Goal: Task Accomplishment & Management: Manage account settings

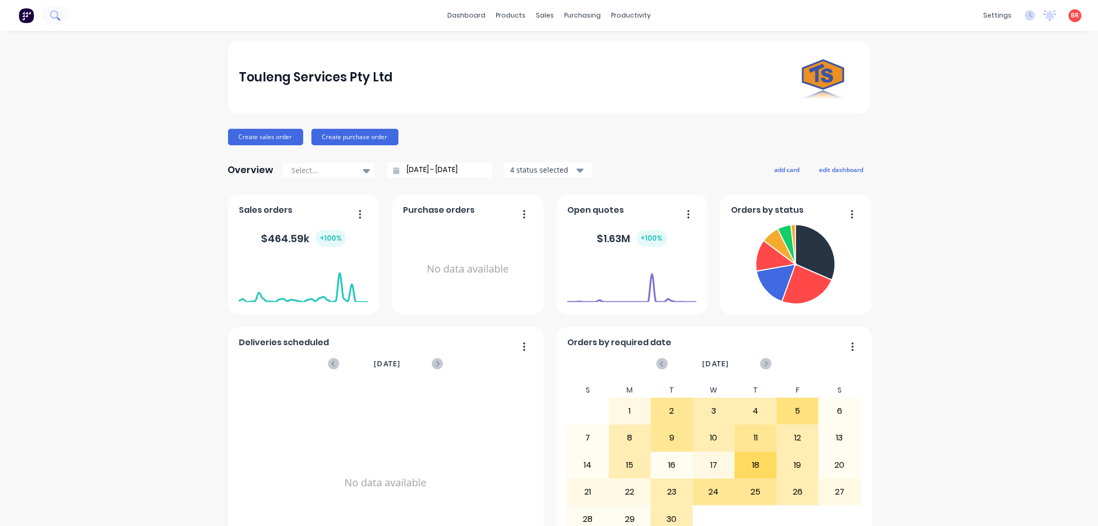
click at [50, 16] on icon at bounding box center [55, 15] width 10 height 10
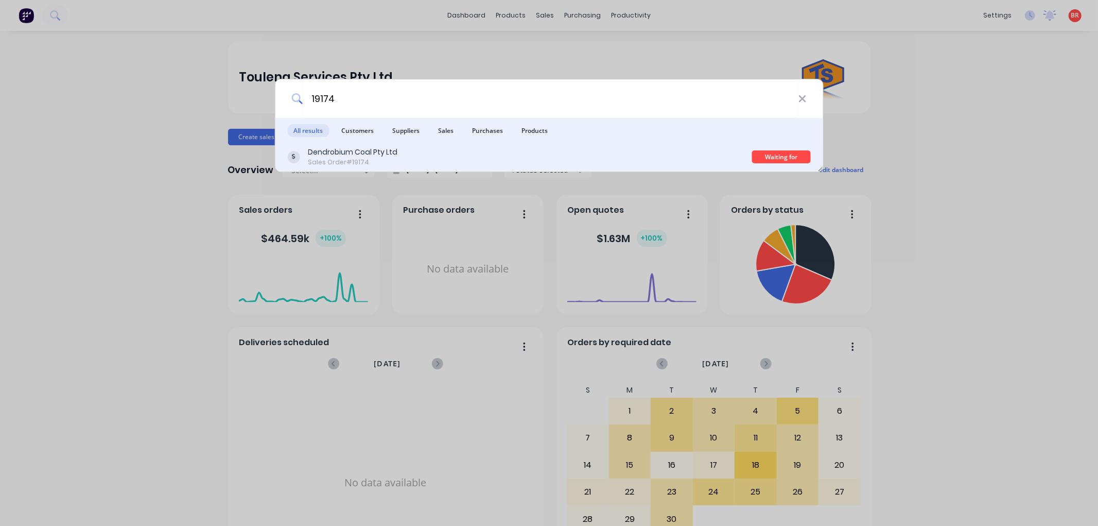
type input "19174"
click at [529, 164] on div "Dendrobium Coal Pty Ltd Sales Order #19174" at bounding box center [519, 157] width 465 height 20
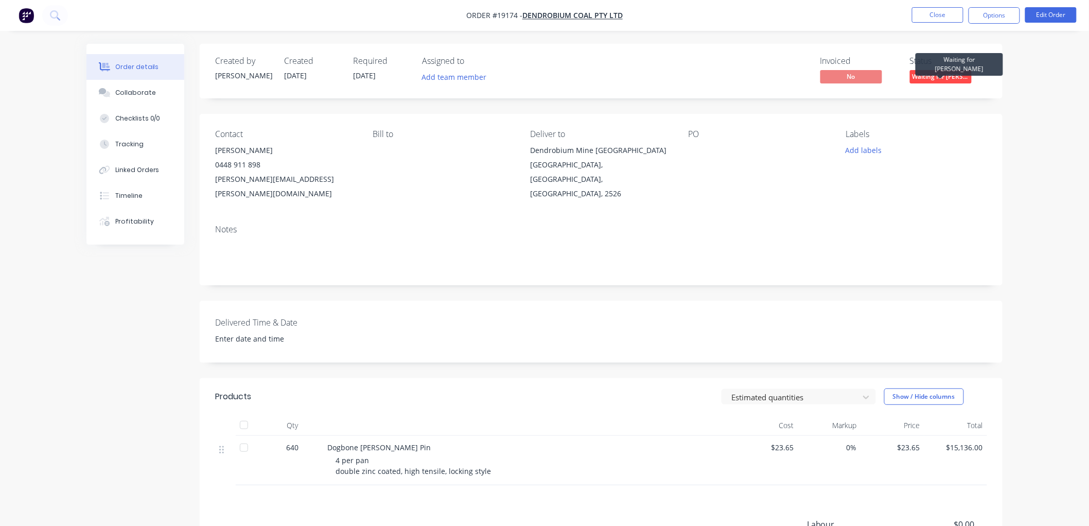
click at [948, 76] on span "Waiting for [PERSON_NAME]" at bounding box center [941, 76] width 62 height 13
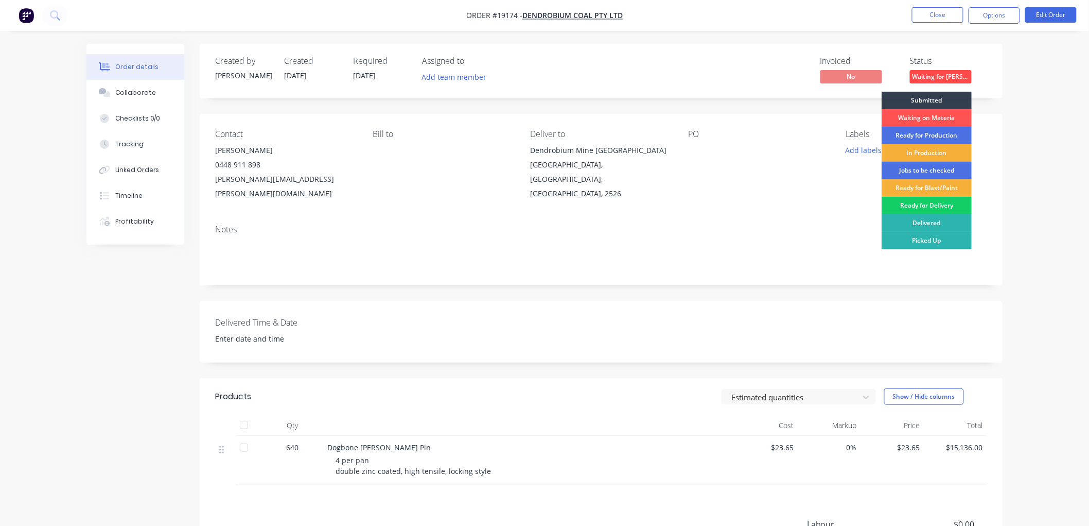
click at [937, 199] on div "Ready for Delivery" at bounding box center [927, 206] width 90 height 18
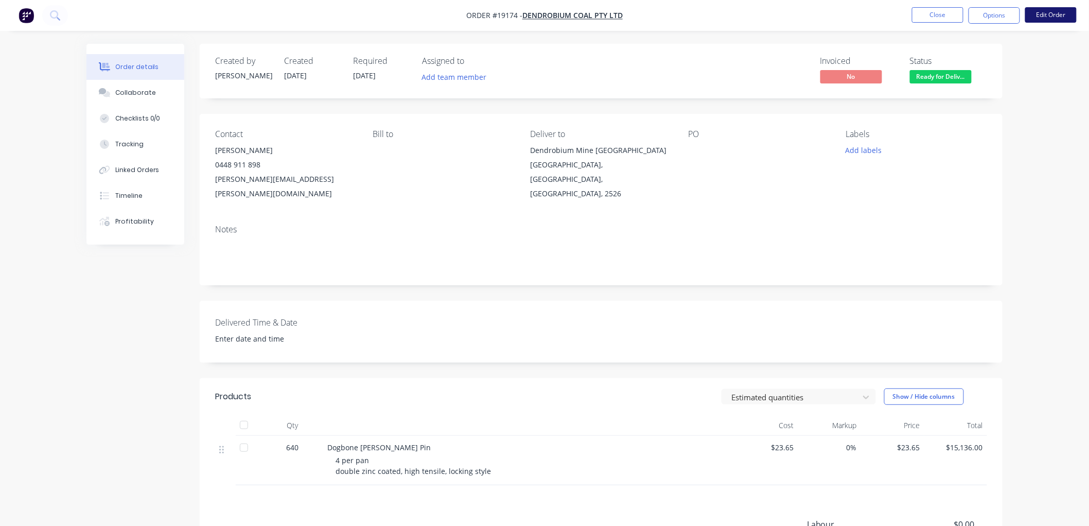
click at [1042, 20] on button "Edit Order" at bounding box center [1051, 14] width 51 height 15
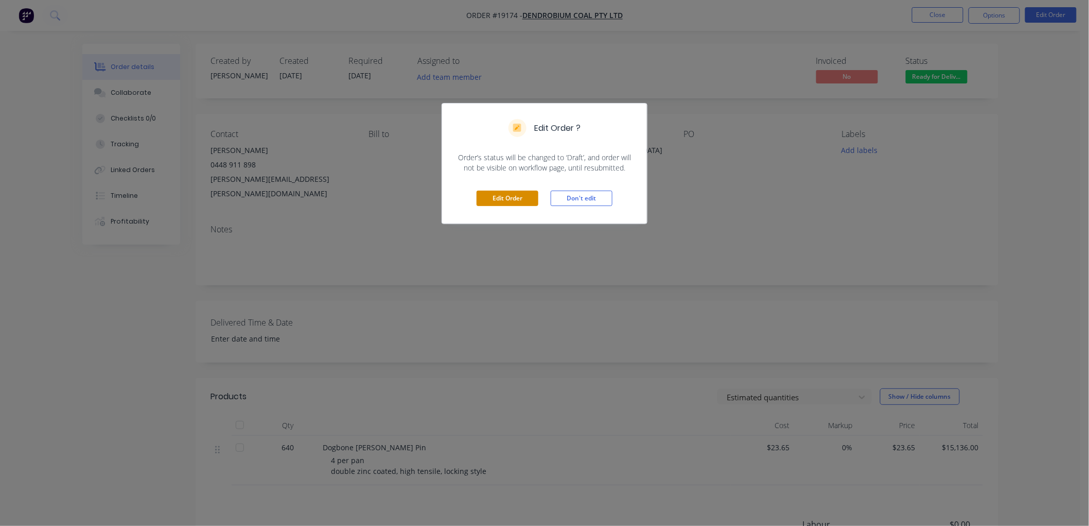
click at [522, 197] on button "Edit Order" at bounding box center [508, 197] width 62 height 15
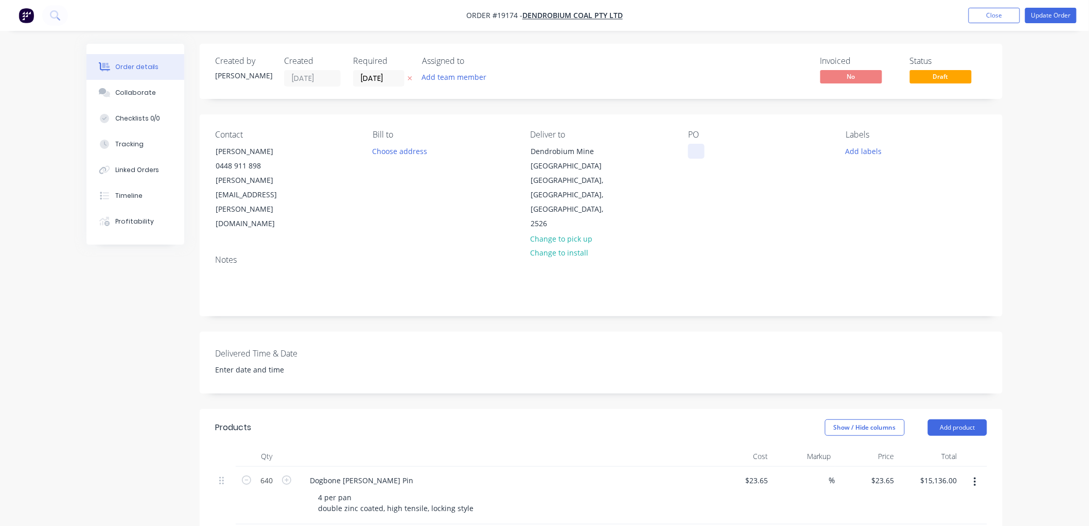
click at [696, 146] on div at bounding box center [696, 151] width 16 height 15
click at [1037, 21] on button "Update Order" at bounding box center [1051, 15] width 51 height 15
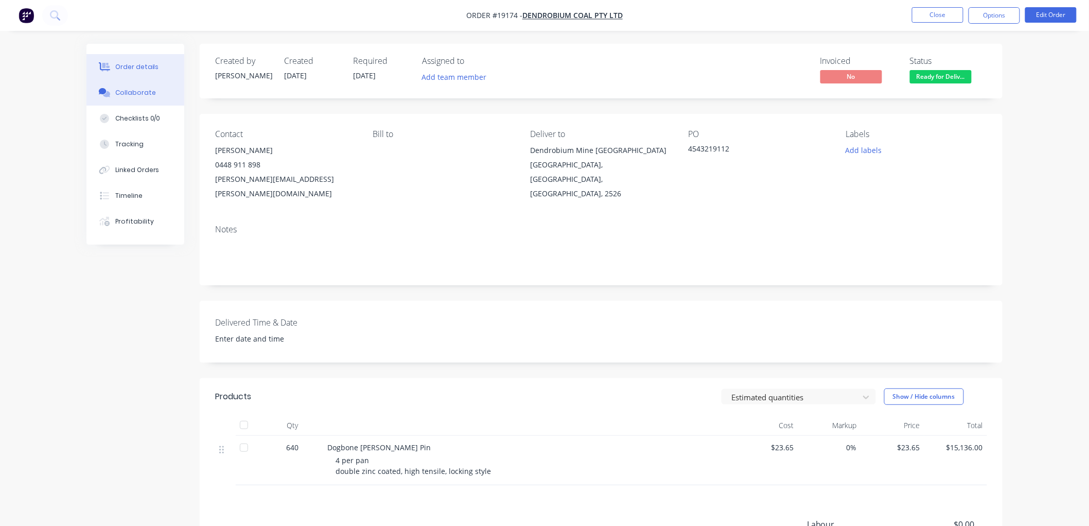
click at [137, 93] on div "Collaborate" at bounding box center [135, 92] width 41 height 9
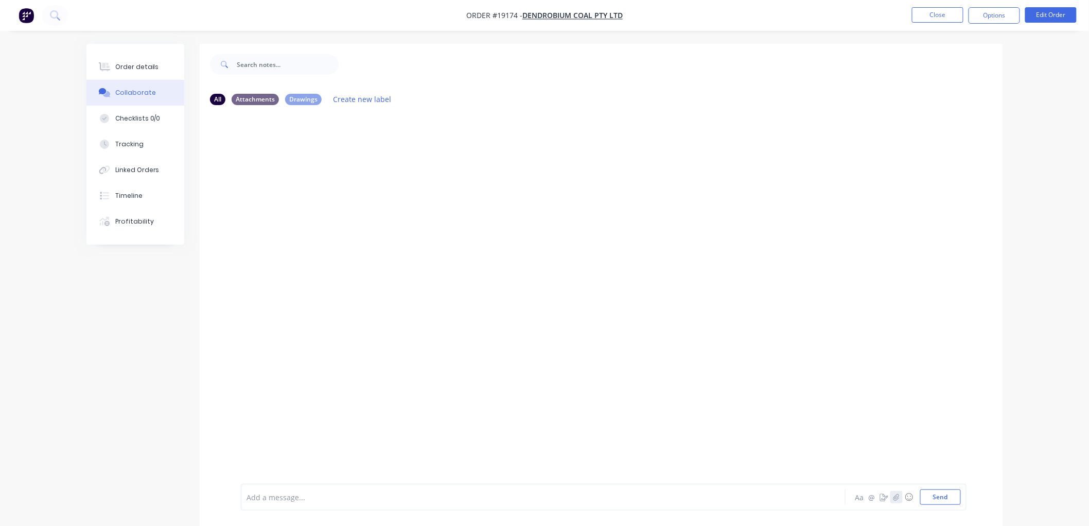
click at [897, 495] on icon "button" at bounding box center [897, 496] width 6 height 7
click at [949, 498] on button "Send" at bounding box center [941, 496] width 41 height 15
click at [145, 67] on div "Order details" at bounding box center [137, 66] width 44 height 9
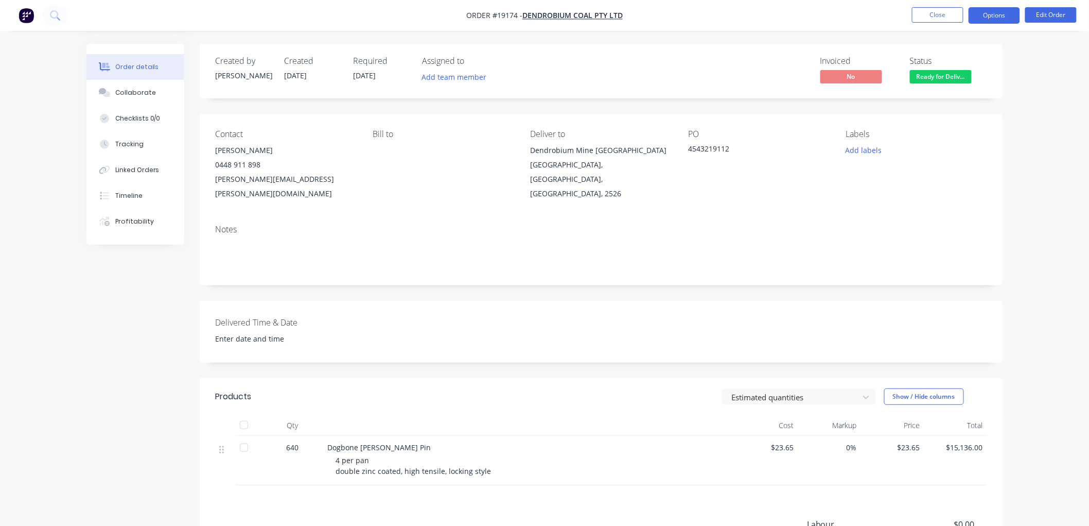
click at [992, 19] on button "Options" at bounding box center [994, 15] width 51 height 16
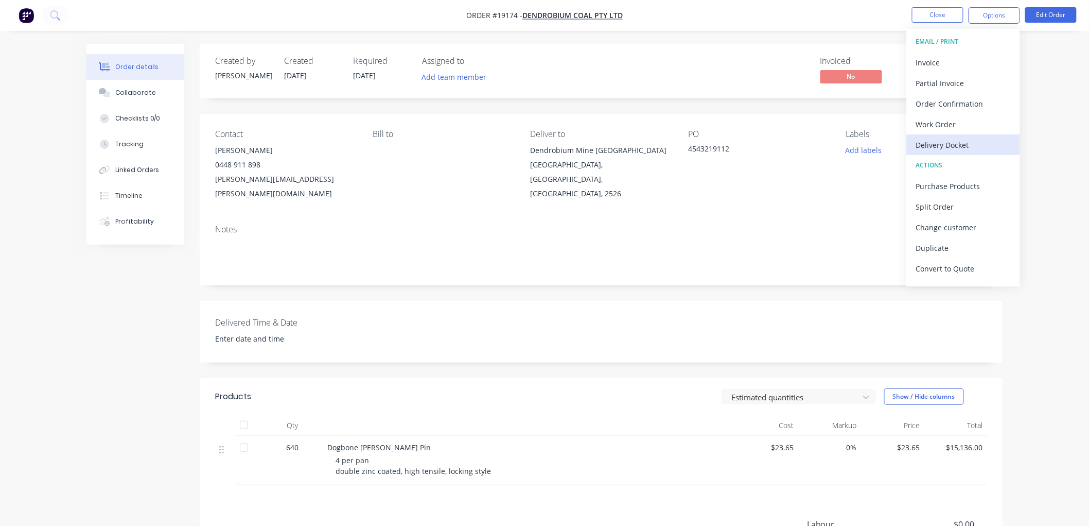
click at [943, 143] on div "Delivery Docket" at bounding box center [963, 144] width 95 height 15
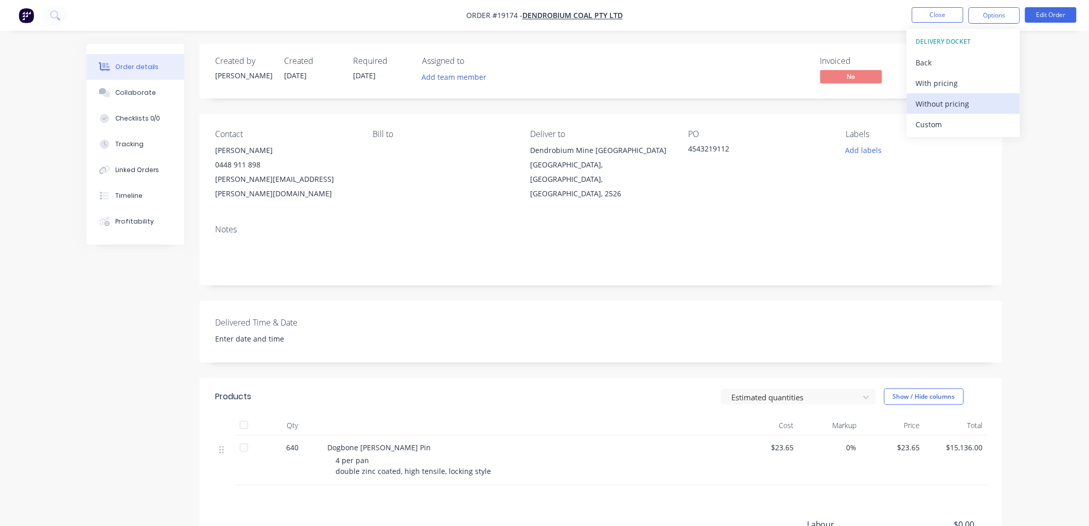
click at [935, 104] on div "Without pricing" at bounding box center [963, 103] width 95 height 15
click at [1049, 117] on div "Order details Collaborate Checklists 0/0 Tracking Linked Orders Timeline Profit…" at bounding box center [544, 334] width 1089 height 668
click at [932, 17] on button "Close" at bounding box center [937, 14] width 51 height 15
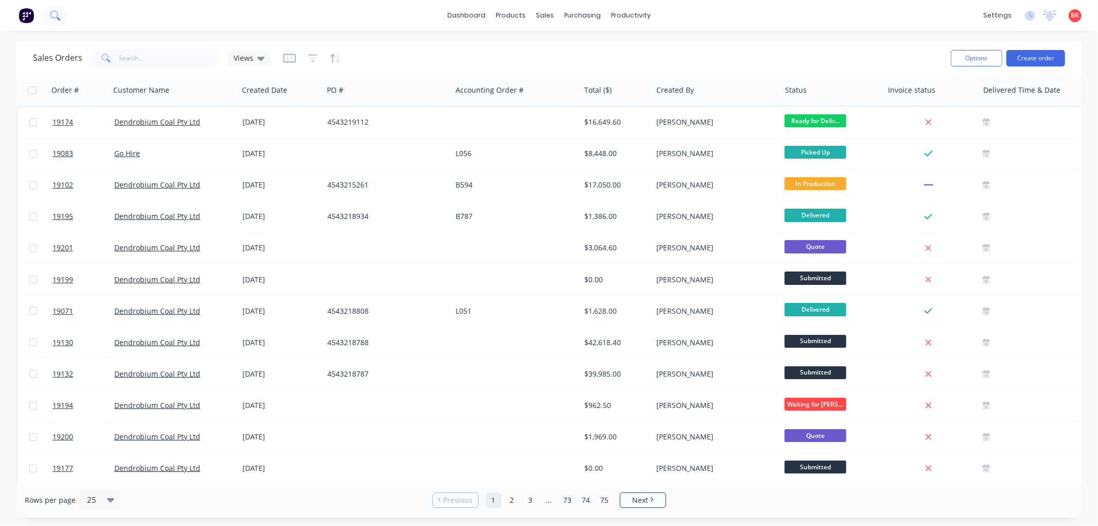
click at [56, 13] on icon at bounding box center [55, 15] width 10 height 10
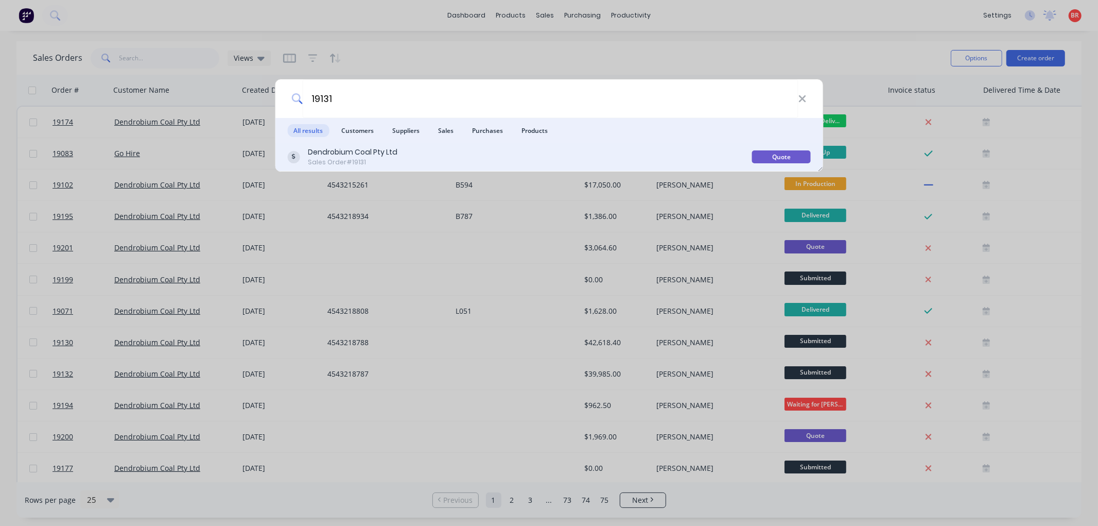
type input "19131"
click at [624, 157] on div "Dendrobium Coal Pty Ltd Sales Order #19131" at bounding box center [519, 157] width 465 height 20
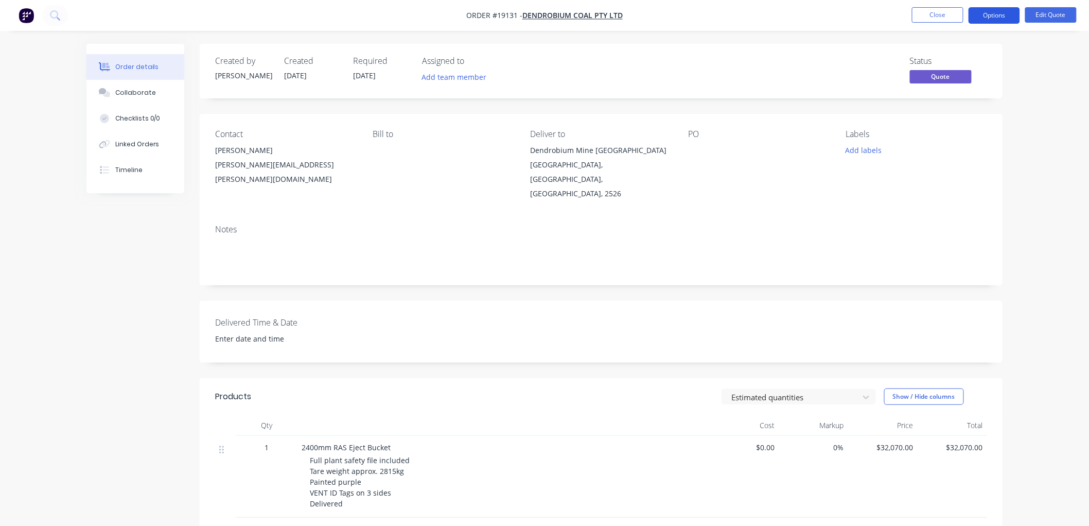
click at [1005, 16] on button "Options" at bounding box center [994, 15] width 51 height 16
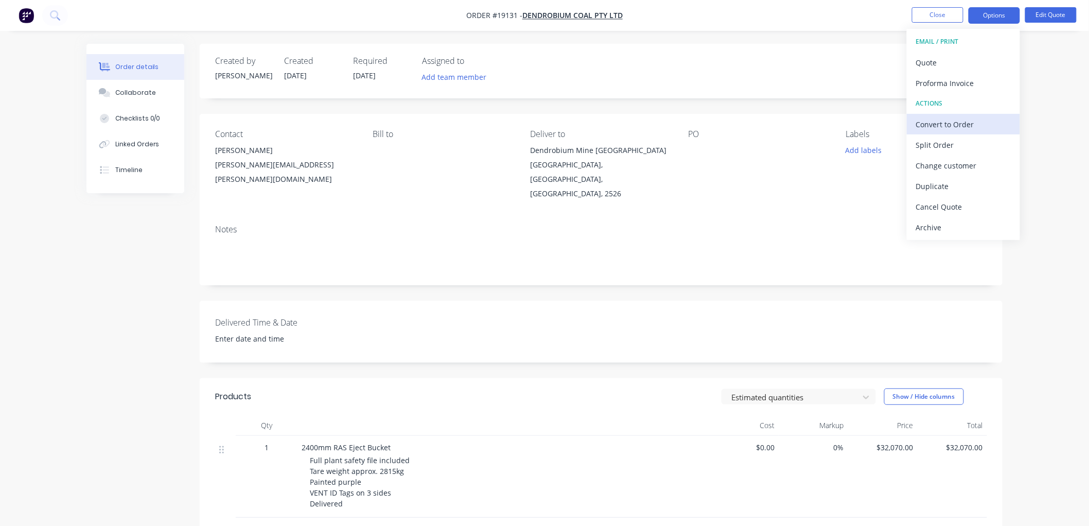
click at [936, 129] on div "Convert to Order" at bounding box center [963, 124] width 95 height 15
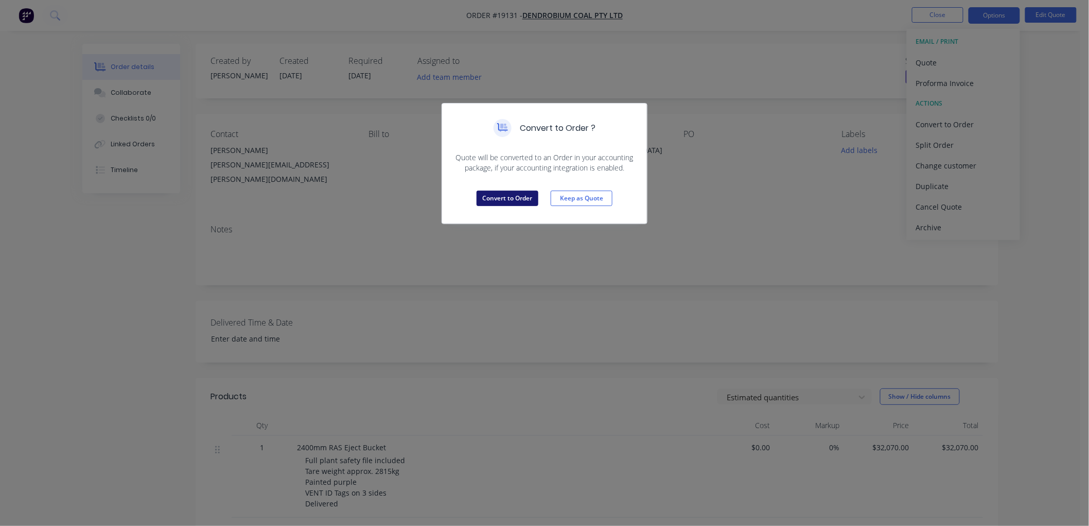
click at [520, 197] on button "Convert to Order" at bounding box center [508, 197] width 62 height 15
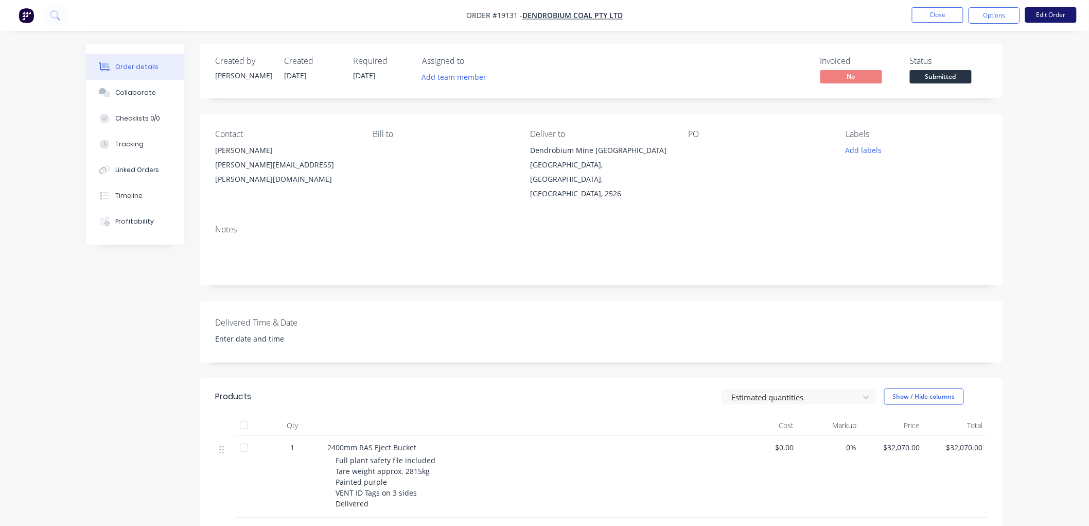
click at [1067, 11] on button "Edit Order" at bounding box center [1051, 14] width 51 height 15
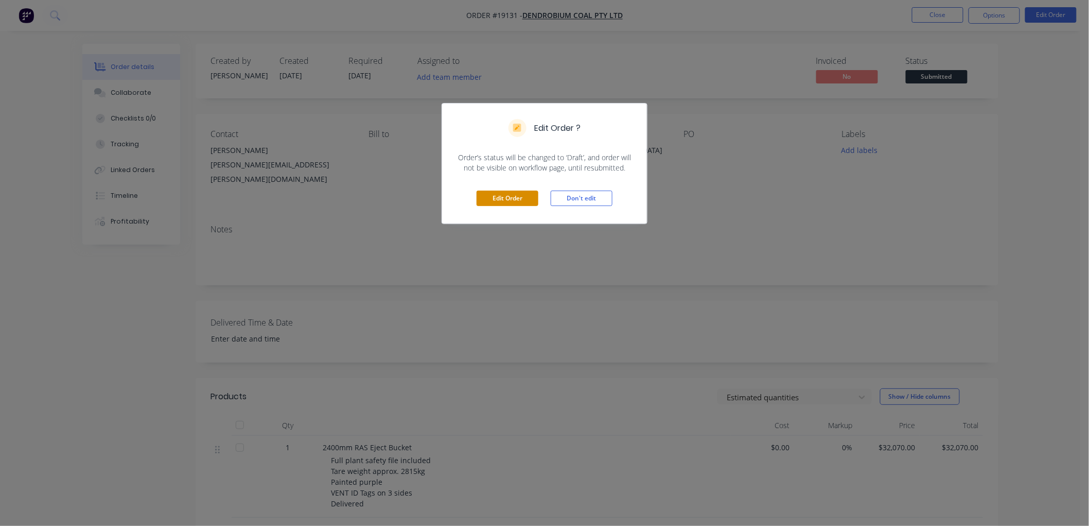
click at [518, 193] on button "Edit Order" at bounding box center [508, 197] width 62 height 15
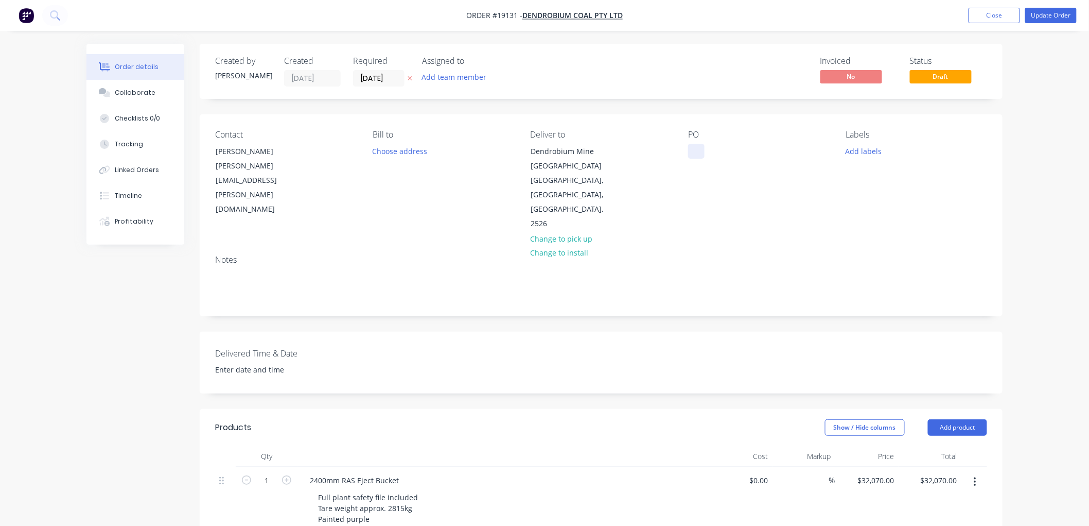
click at [700, 152] on div at bounding box center [696, 151] width 16 height 15
click at [1040, 15] on button "Update Order" at bounding box center [1051, 15] width 51 height 15
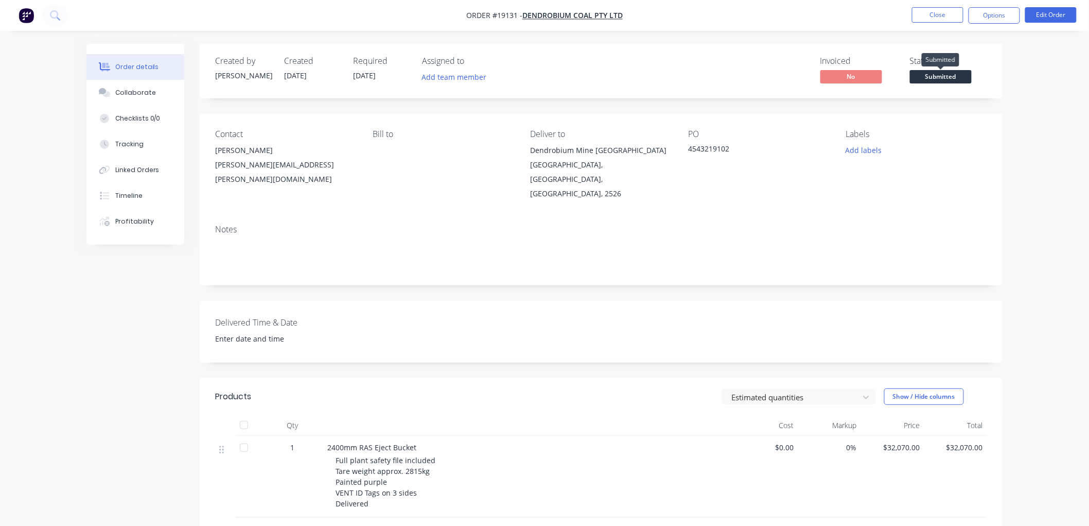
click at [945, 78] on span "Submitted" at bounding box center [941, 76] width 62 height 13
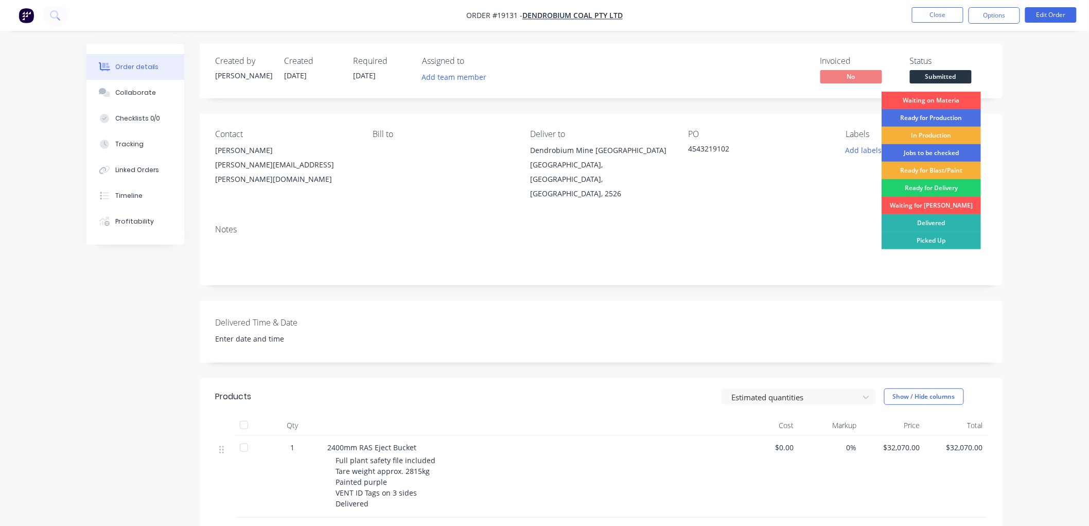
click at [1035, 80] on div "Order details Collaborate Checklists 0/0 Tracking Linked Orders Timeline Profit…" at bounding box center [544, 350] width 1089 height 701
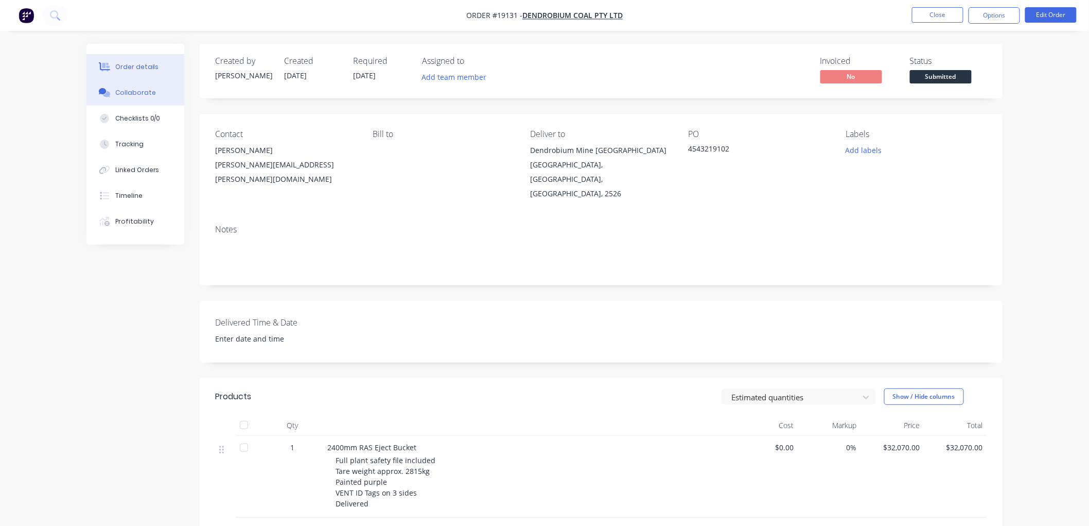
click at [130, 86] on button "Collaborate" at bounding box center [135, 93] width 98 height 26
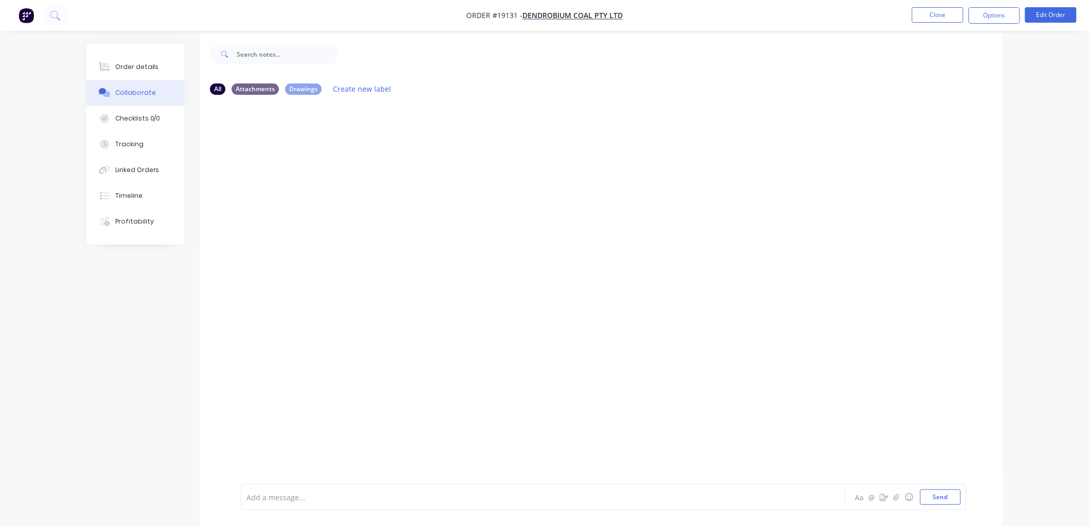
scroll to position [16, 0]
click at [896, 497] on icon "button" at bounding box center [897, 496] width 6 height 7
click at [950, 493] on button "Send" at bounding box center [941, 496] width 41 height 15
click at [145, 62] on div "Order details" at bounding box center [137, 66] width 44 height 9
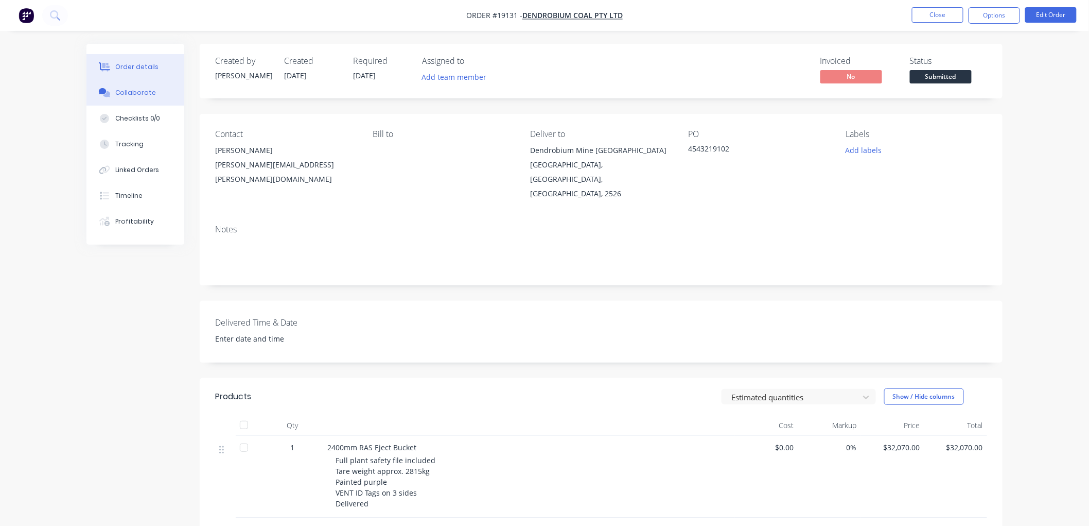
click at [132, 90] on div "Collaborate" at bounding box center [135, 92] width 41 height 9
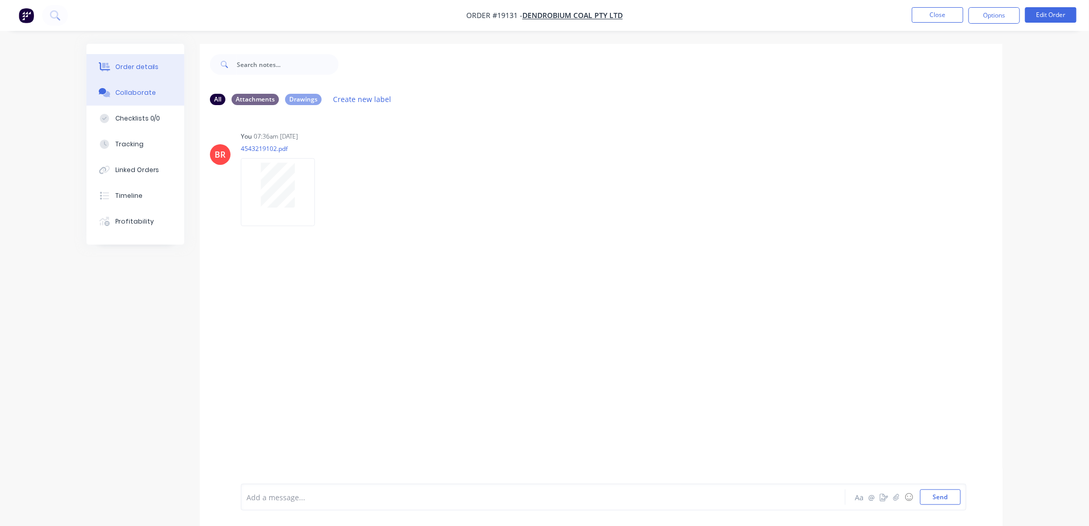
click at [146, 71] on div "Order details" at bounding box center [137, 66] width 44 height 9
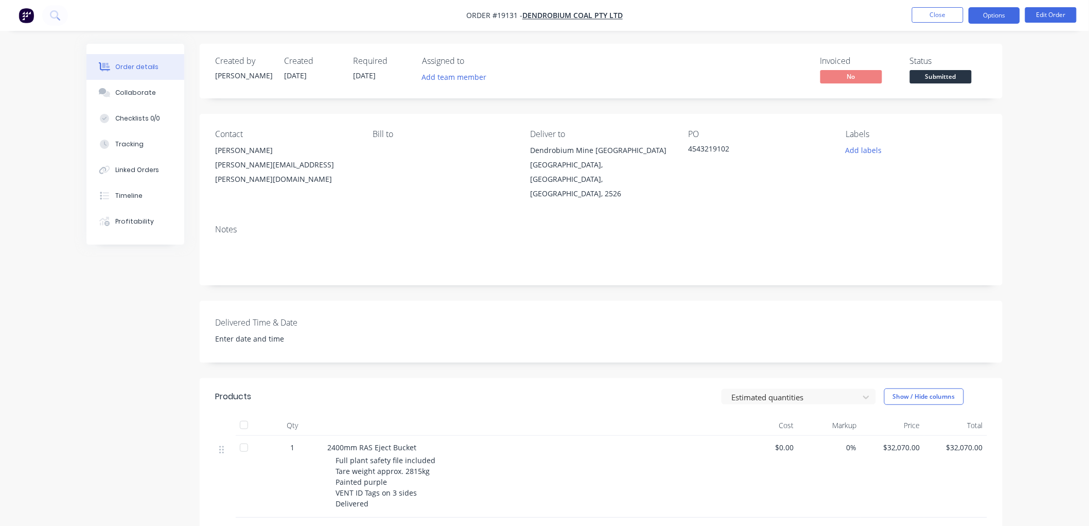
click at [987, 19] on button "Options" at bounding box center [994, 15] width 51 height 16
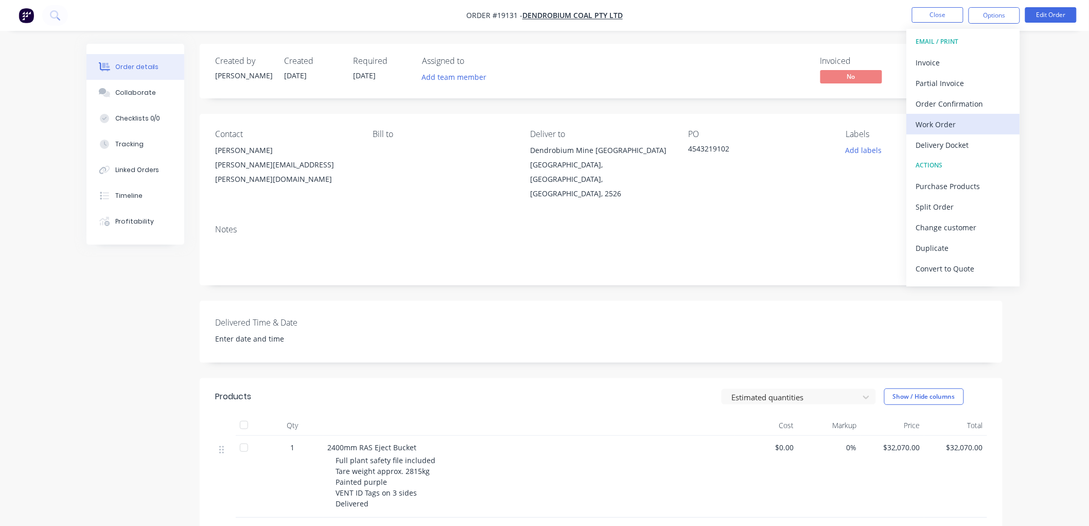
click at [934, 128] on div "Work Order" at bounding box center [963, 124] width 95 height 15
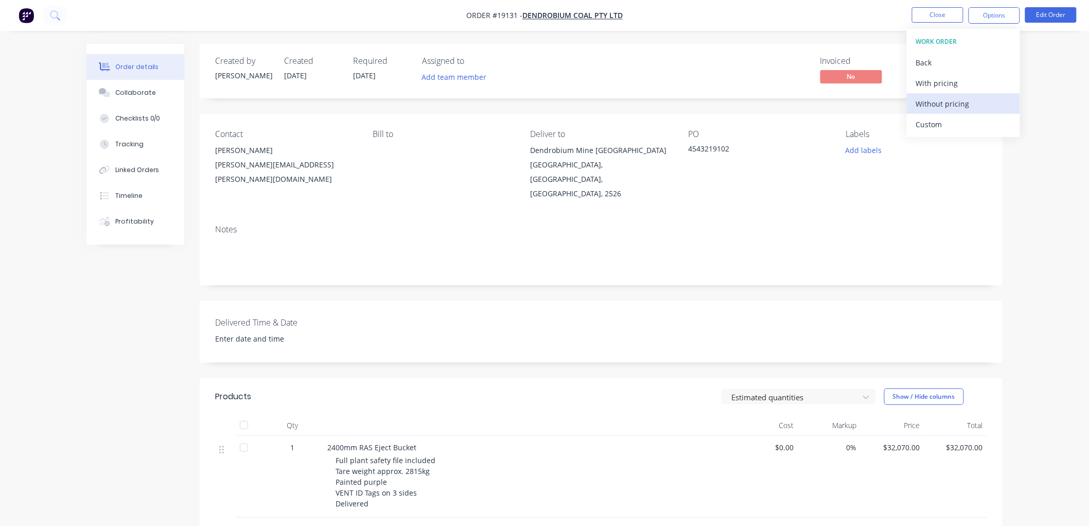
click at [940, 105] on div "Without pricing" at bounding box center [963, 103] width 95 height 15
drag, startPoint x: 1032, startPoint y: 88, endPoint x: 1011, endPoint y: 72, distance: 26.6
click at [1032, 86] on div "Order details Collaborate Checklists 0/0 Tracking Linked Orders Timeline Profit…" at bounding box center [544, 350] width 1089 height 701
click at [932, 13] on button "Close" at bounding box center [937, 14] width 51 height 15
